Goal: Information Seeking & Learning: Learn about a topic

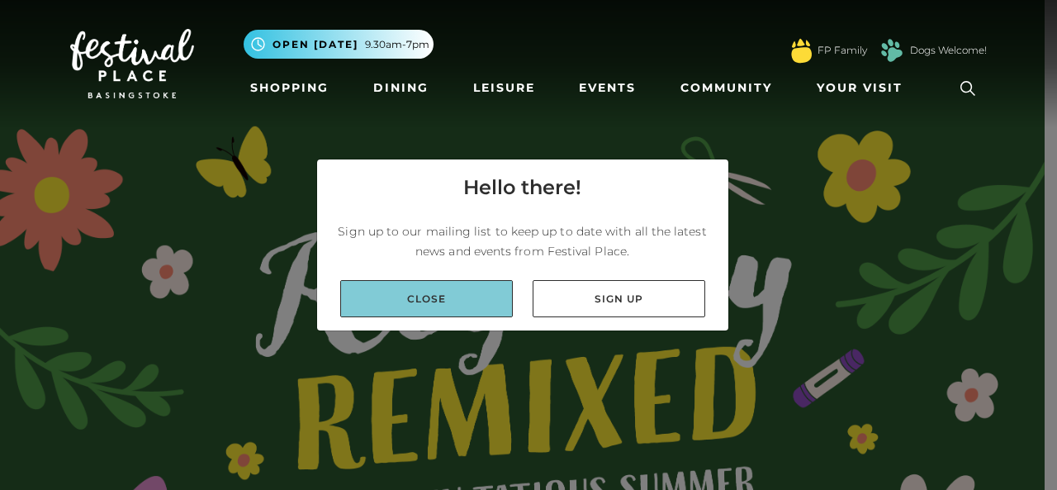
click at [445, 297] on link "Close" at bounding box center [426, 298] width 173 height 37
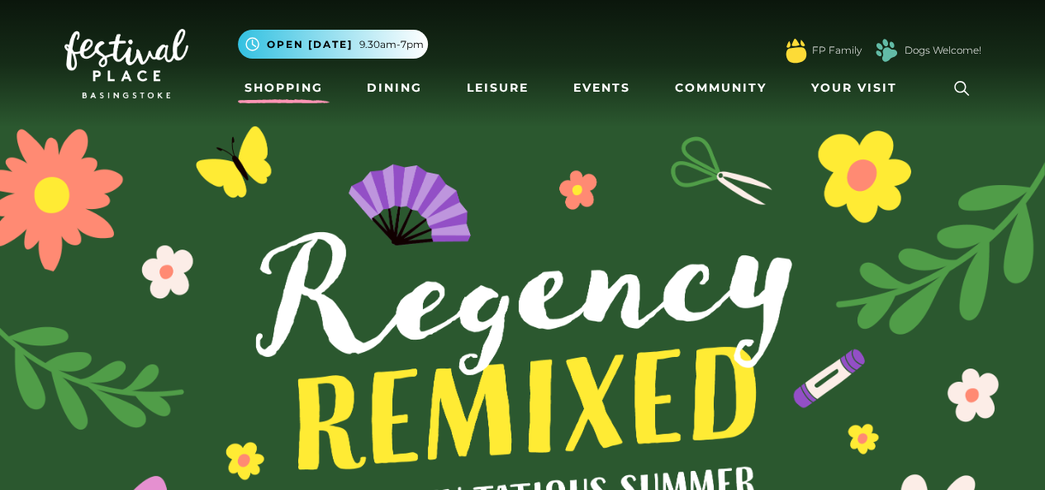
click at [294, 83] on link "Shopping" at bounding box center [284, 88] width 92 height 31
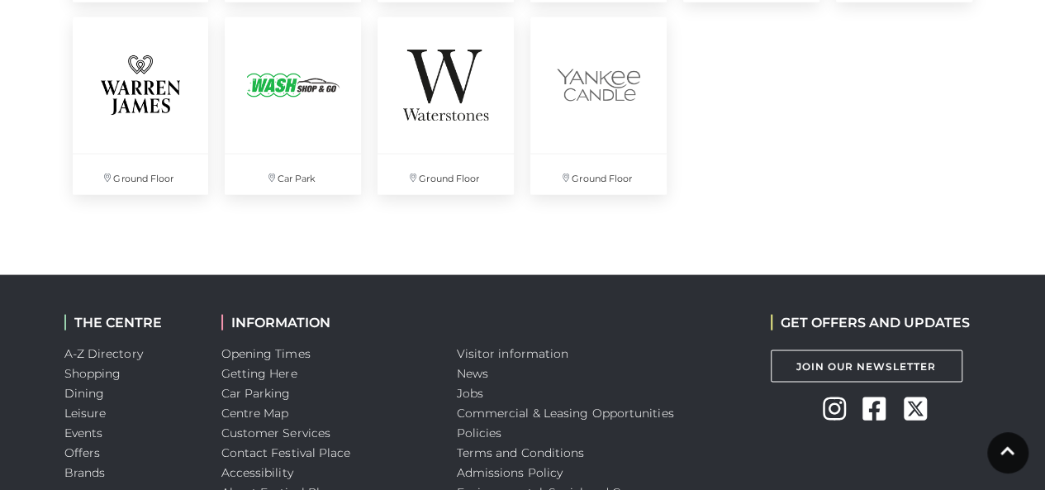
scroll to position [4838, 0]
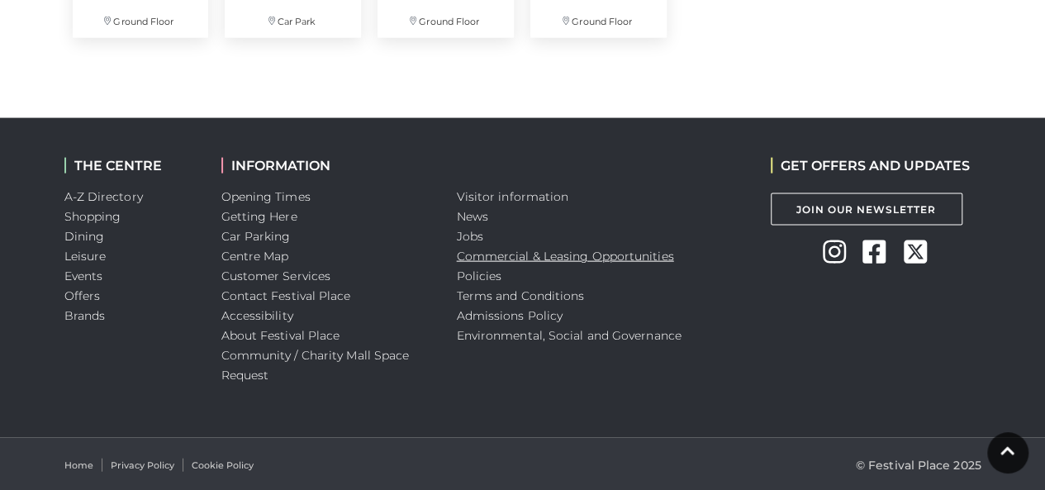
click at [567, 257] on link "Commercial & Leasing Opportunities" at bounding box center [565, 256] width 217 height 15
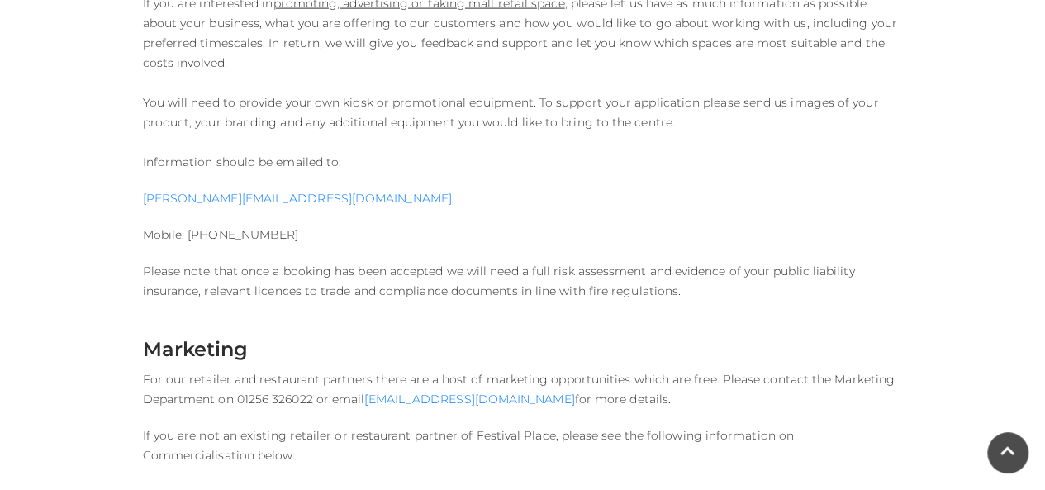
scroll to position [1870, 0]
